Goal: Check status: Check status

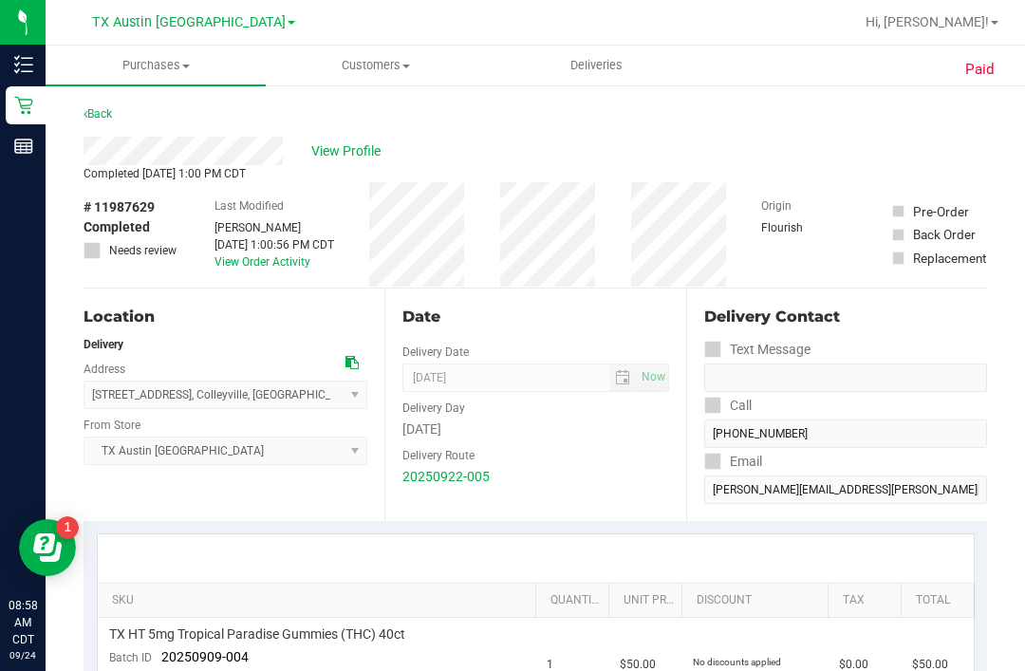
click at [597, 60] on span "Deliveries" at bounding box center [596, 65] width 103 height 17
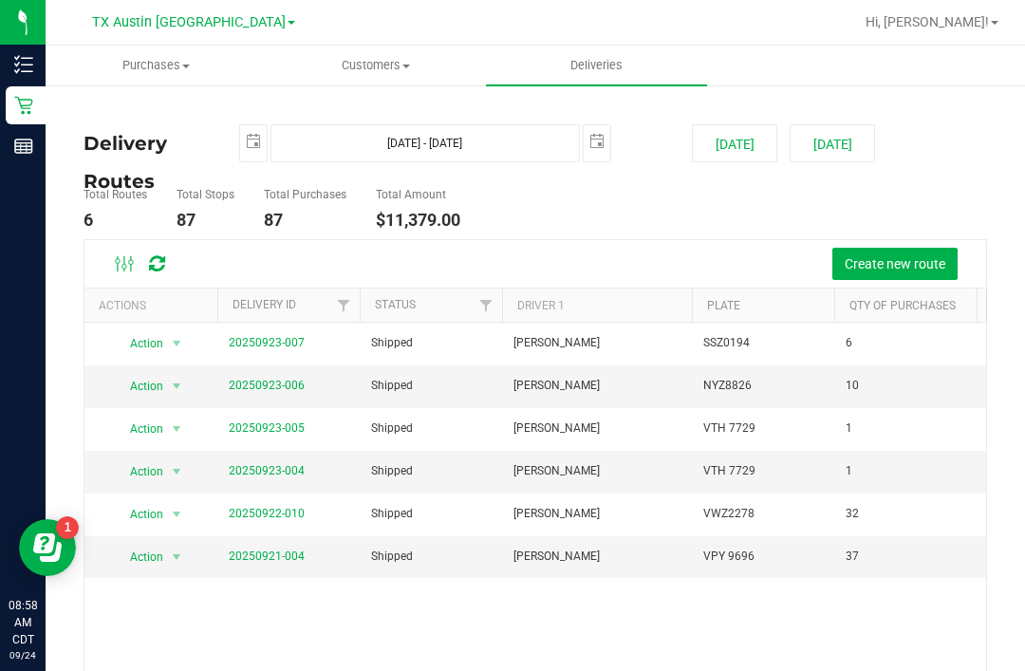
click at [836, 147] on button "[DATE]" at bounding box center [832, 143] width 85 height 38
type input "[DATE] - [DATE]"
type input "[DATE]"
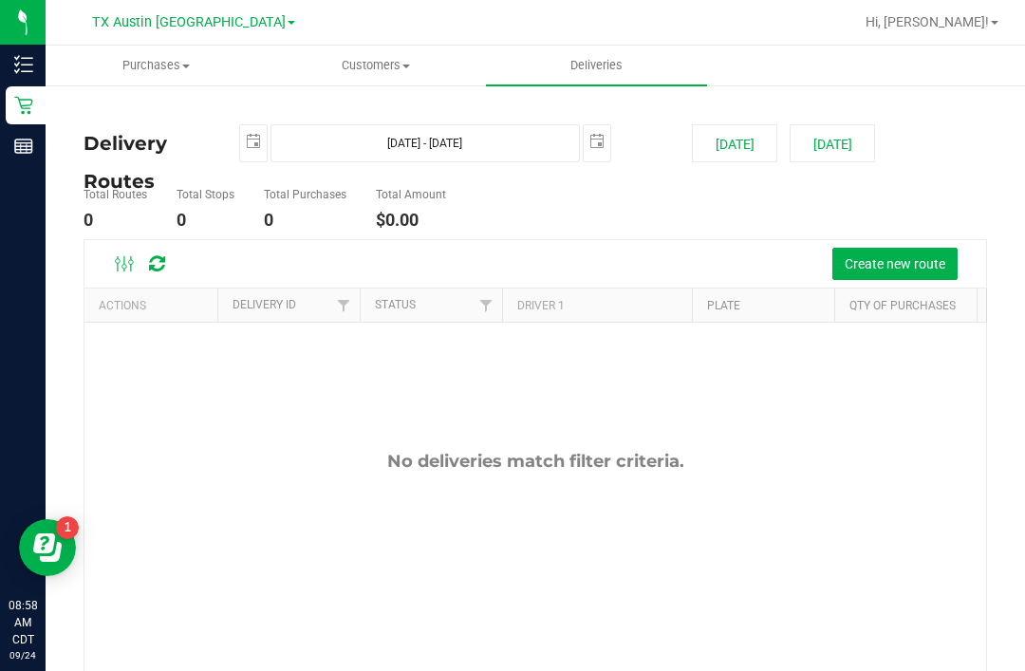
click at [738, 144] on button "[DATE]" at bounding box center [734, 143] width 85 height 38
type input "[DATE] - [DATE]"
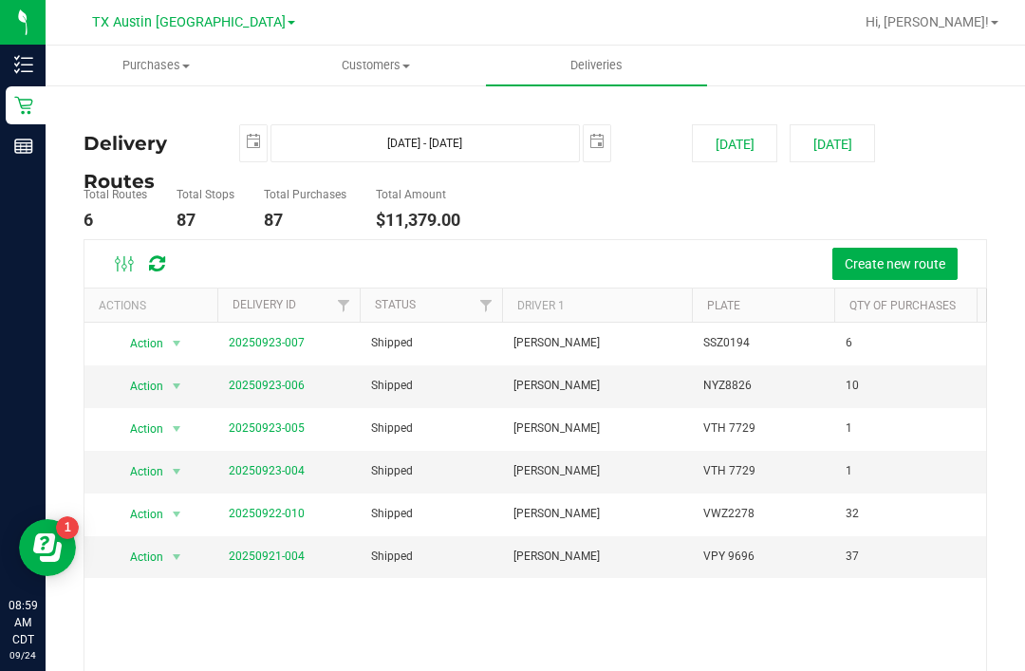
click at [277, 338] on link "20250923-007" at bounding box center [267, 342] width 76 height 13
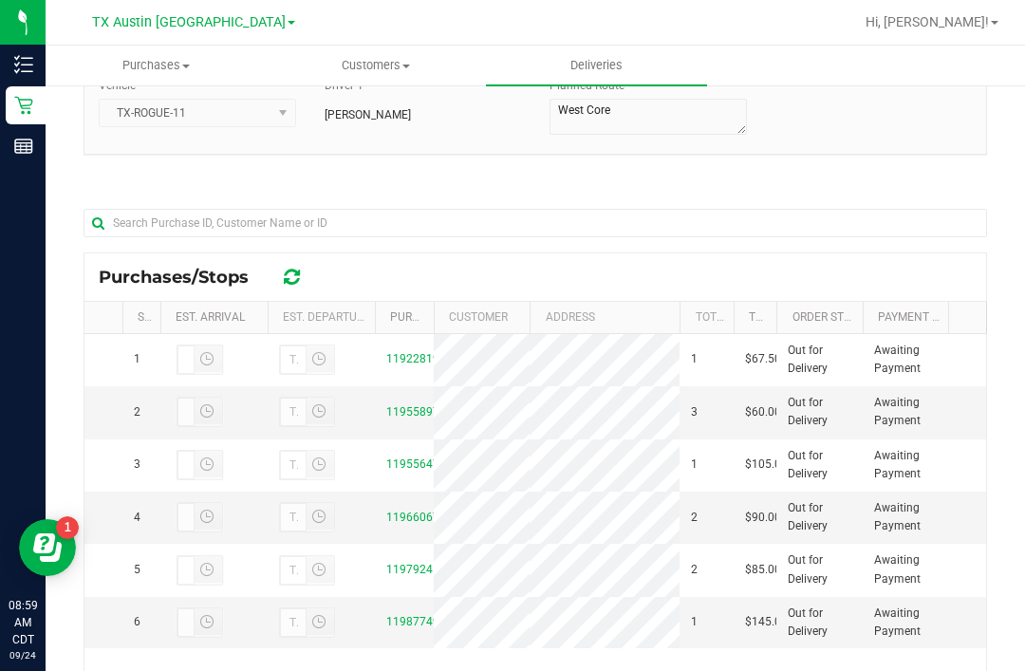
scroll to position [195, 0]
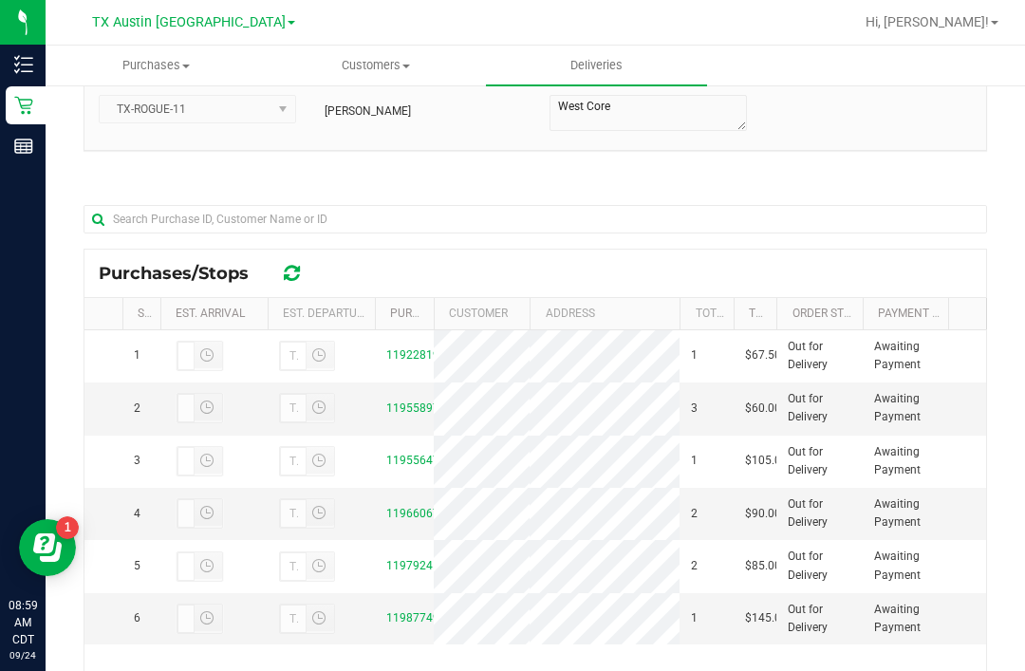
click at [419, 415] on link "11955897" at bounding box center [412, 407] width 53 height 13
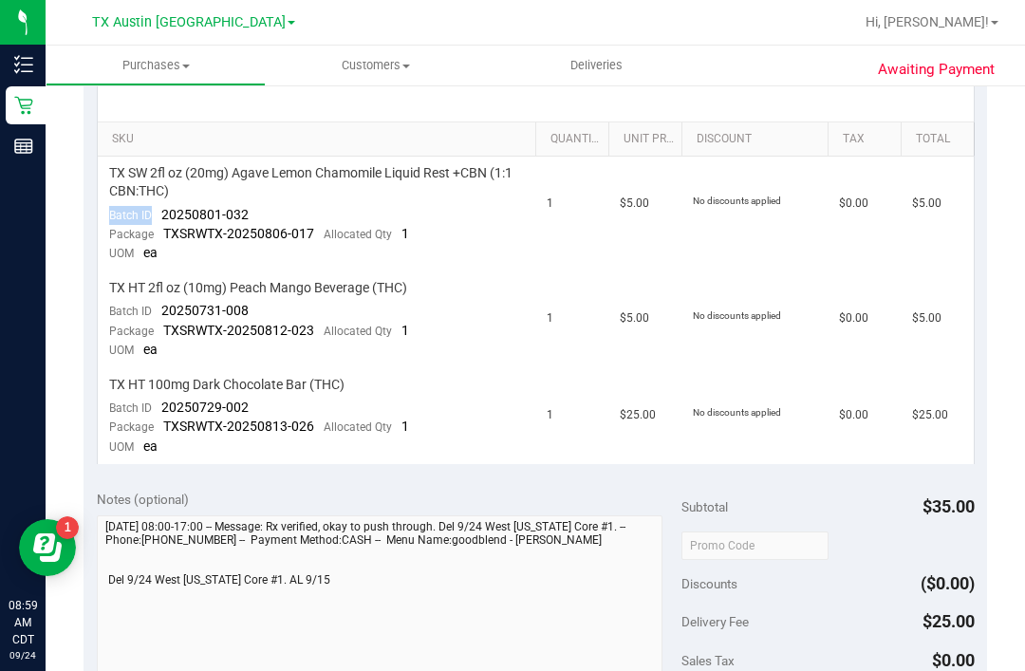
scroll to position [463, 0]
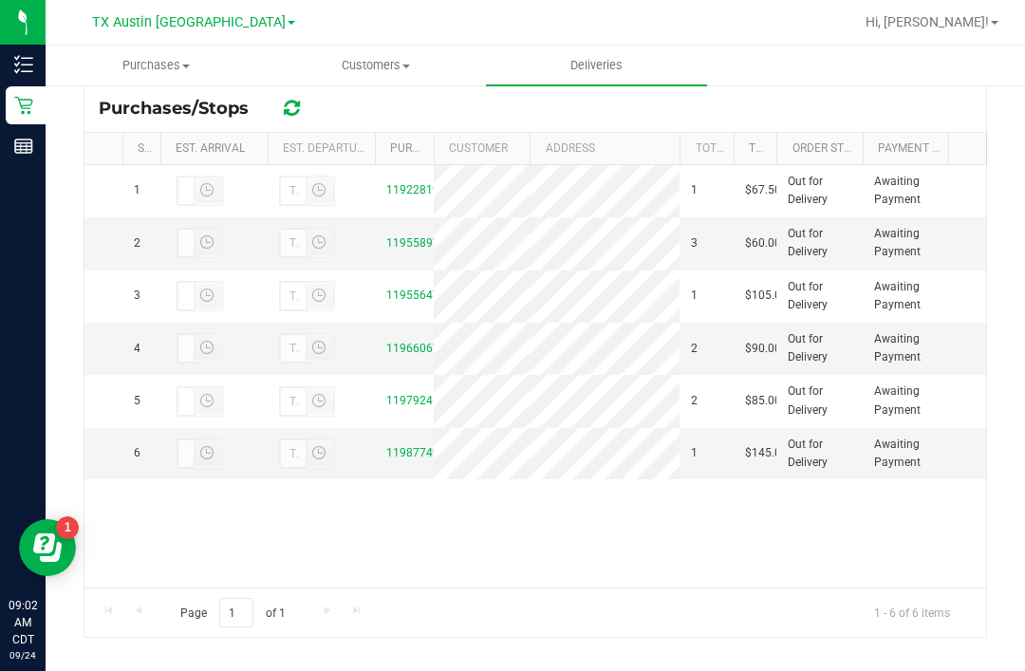
scroll to position [358, 0]
click at [410, 296] on link "11955647" at bounding box center [412, 296] width 53 height 13
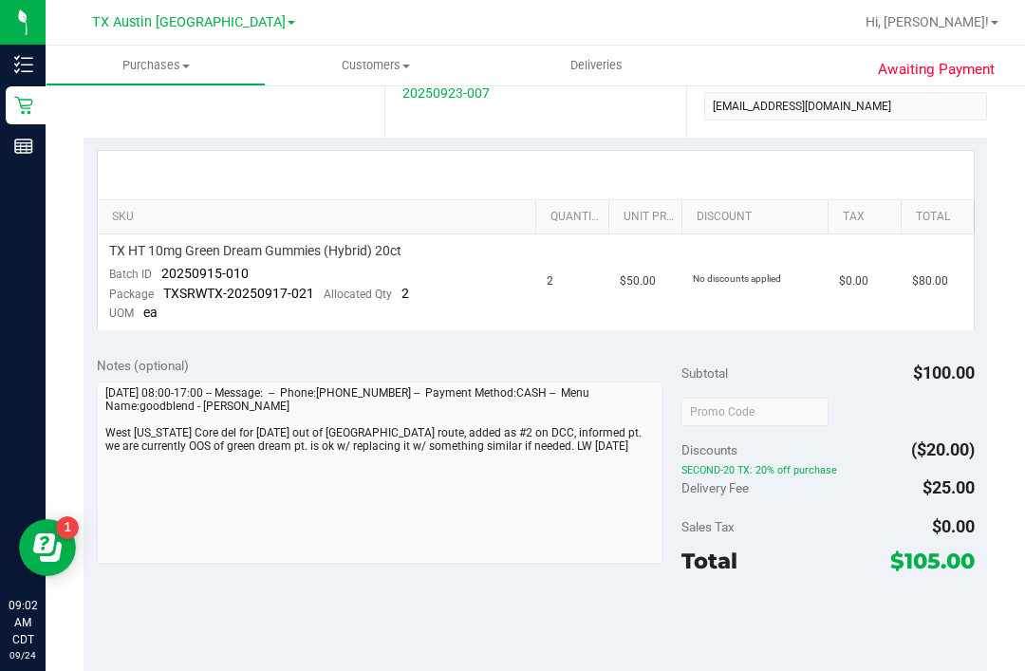
scroll to position [207, 0]
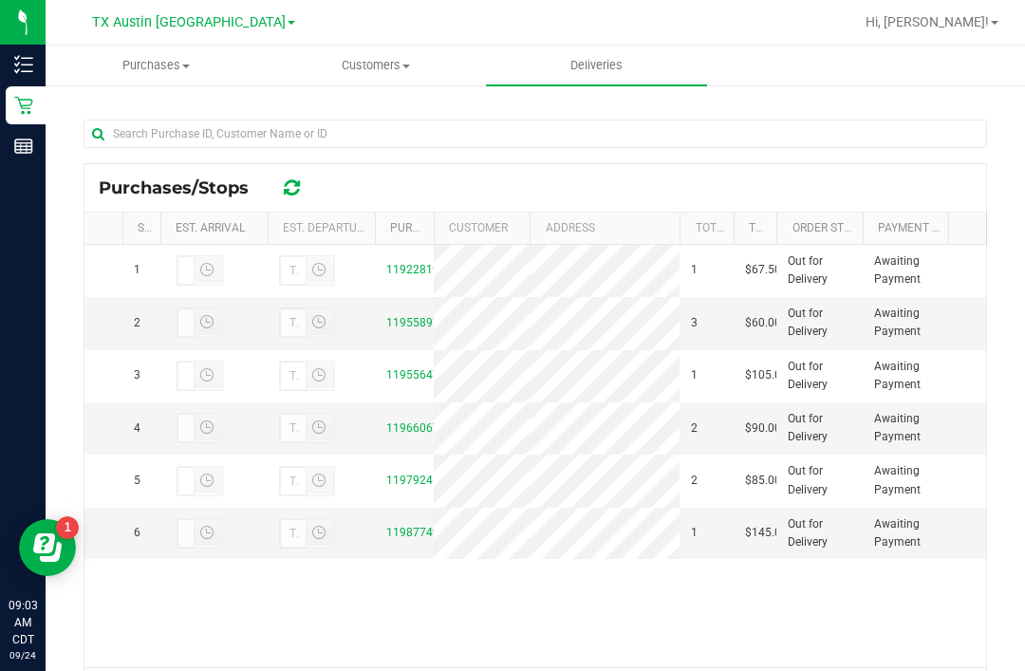
scroll to position [284, 0]
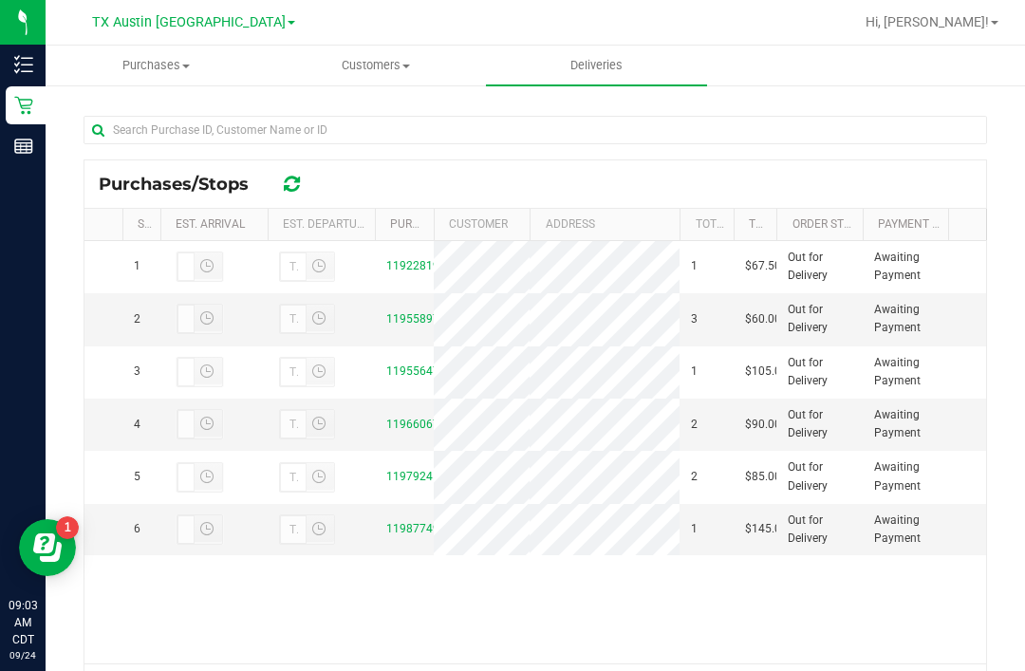
click at [408, 419] on link "11966067" at bounding box center [412, 424] width 53 height 13
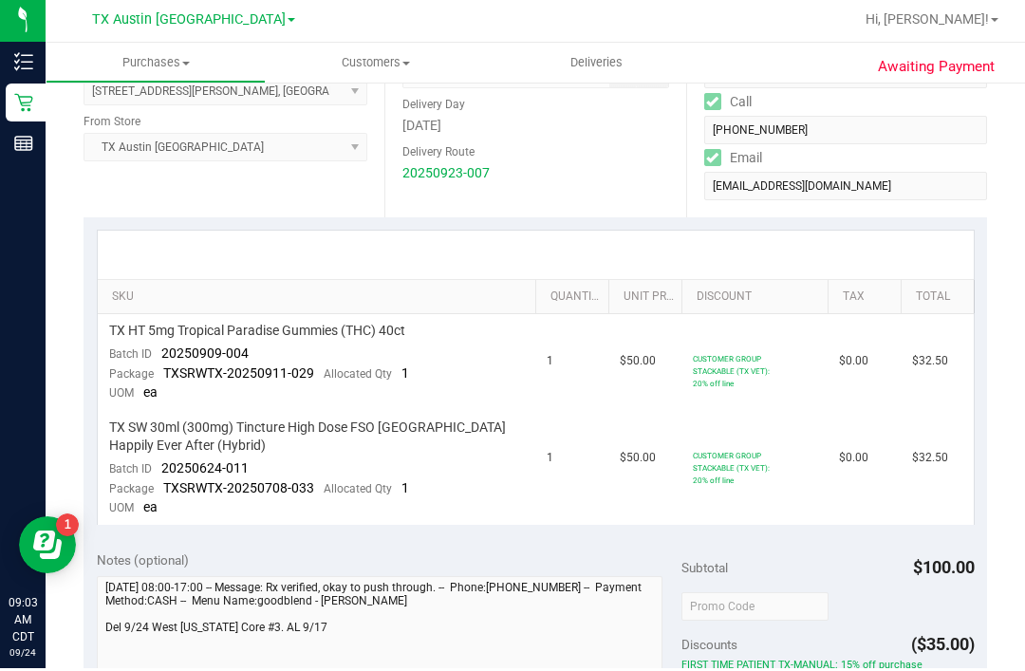
scroll to position [207, 0]
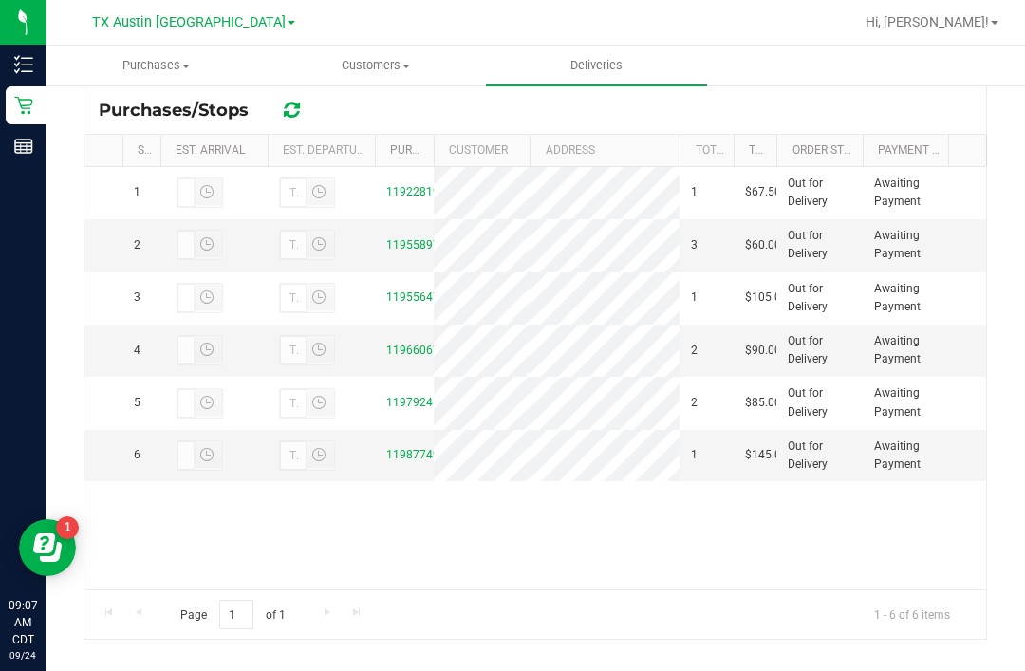
scroll to position [358, 0]
click at [411, 406] on link "11979245" at bounding box center [412, 402] width 53 height 13
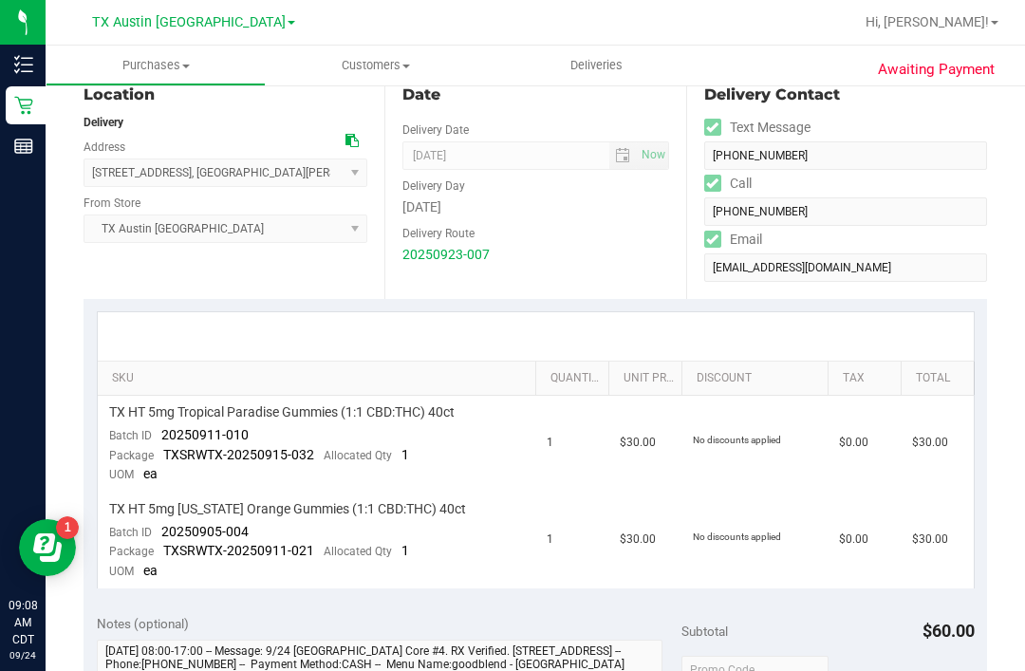
scroll to position [203, 0]
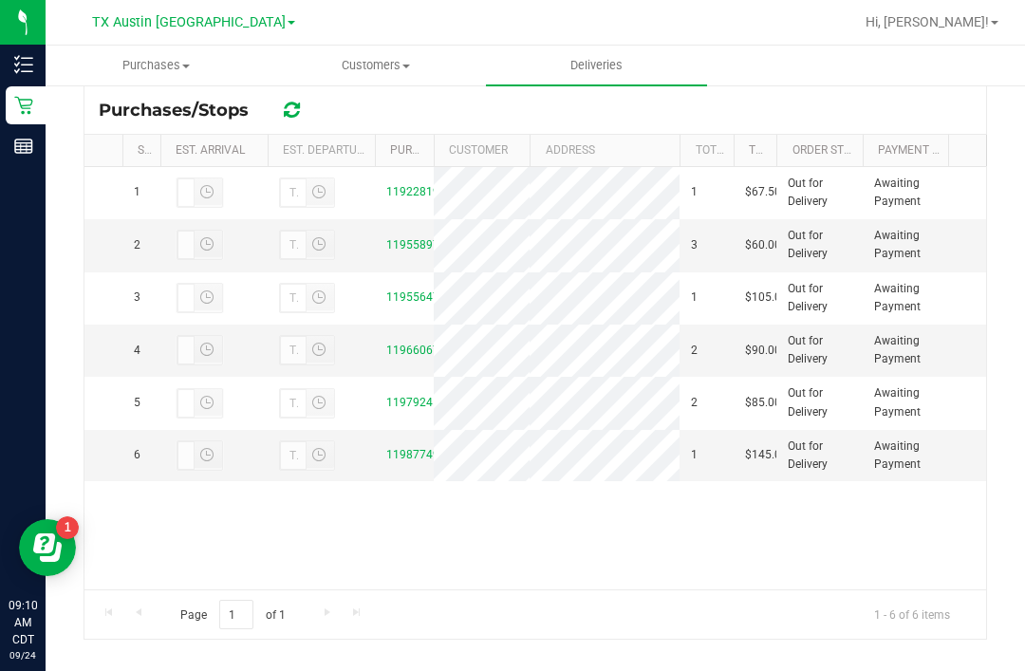
scroll to position [358, 0]
click at [411, 461] on link "11987749" at bounding box center [412, 454] width 53 height 13
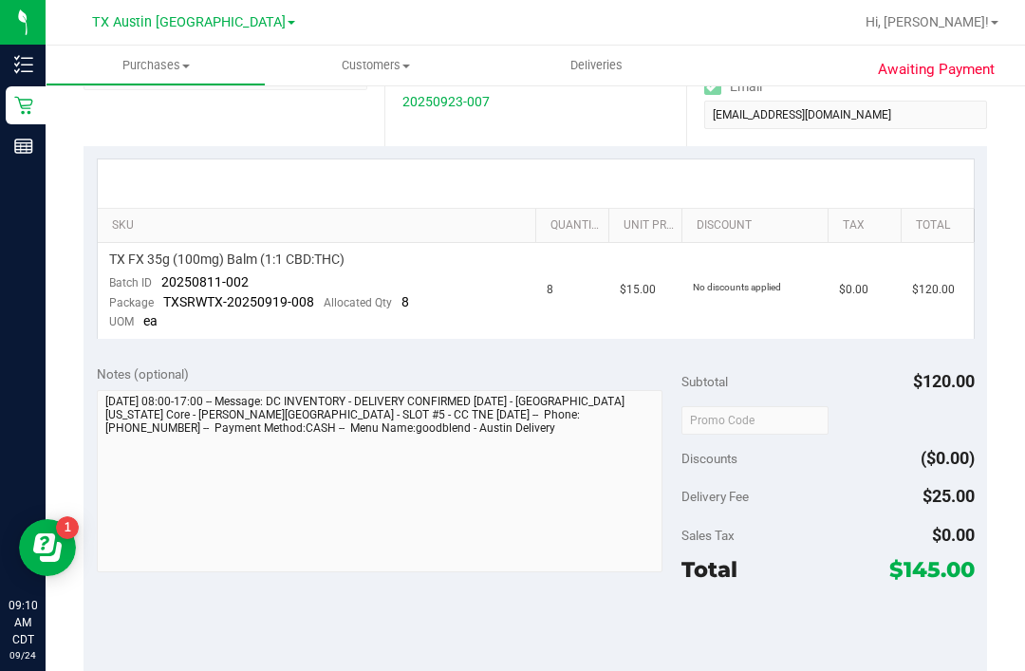
scroll to position [207, 0]
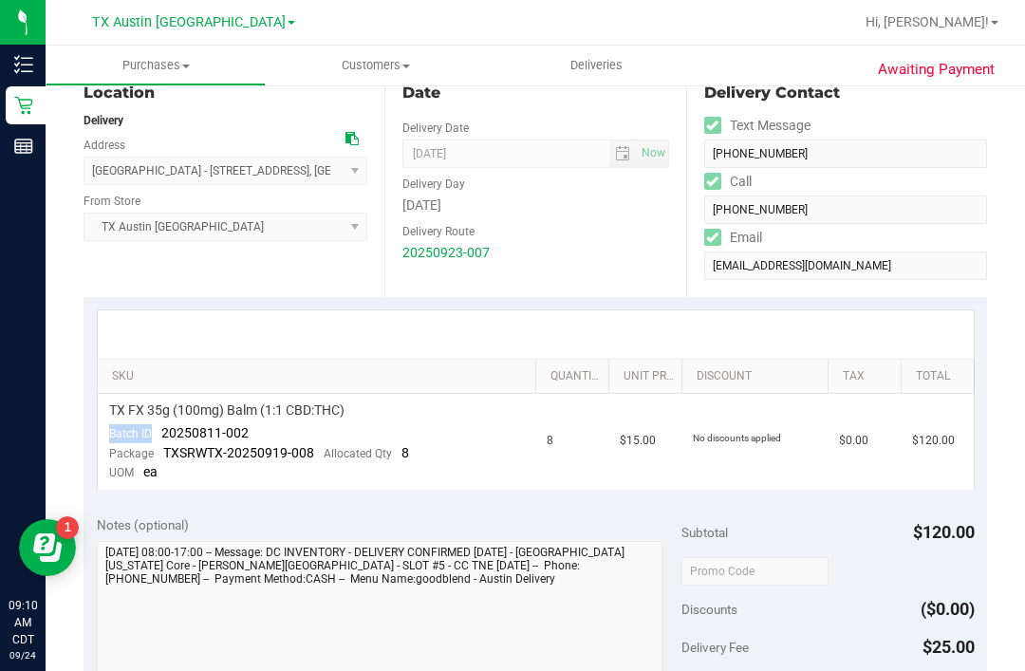
click at [112, 371] on link "SKU" at bounding box center [320, 376] width 417 height 15
